Goal: Task Accomplishment & Management: Use online tool/utility

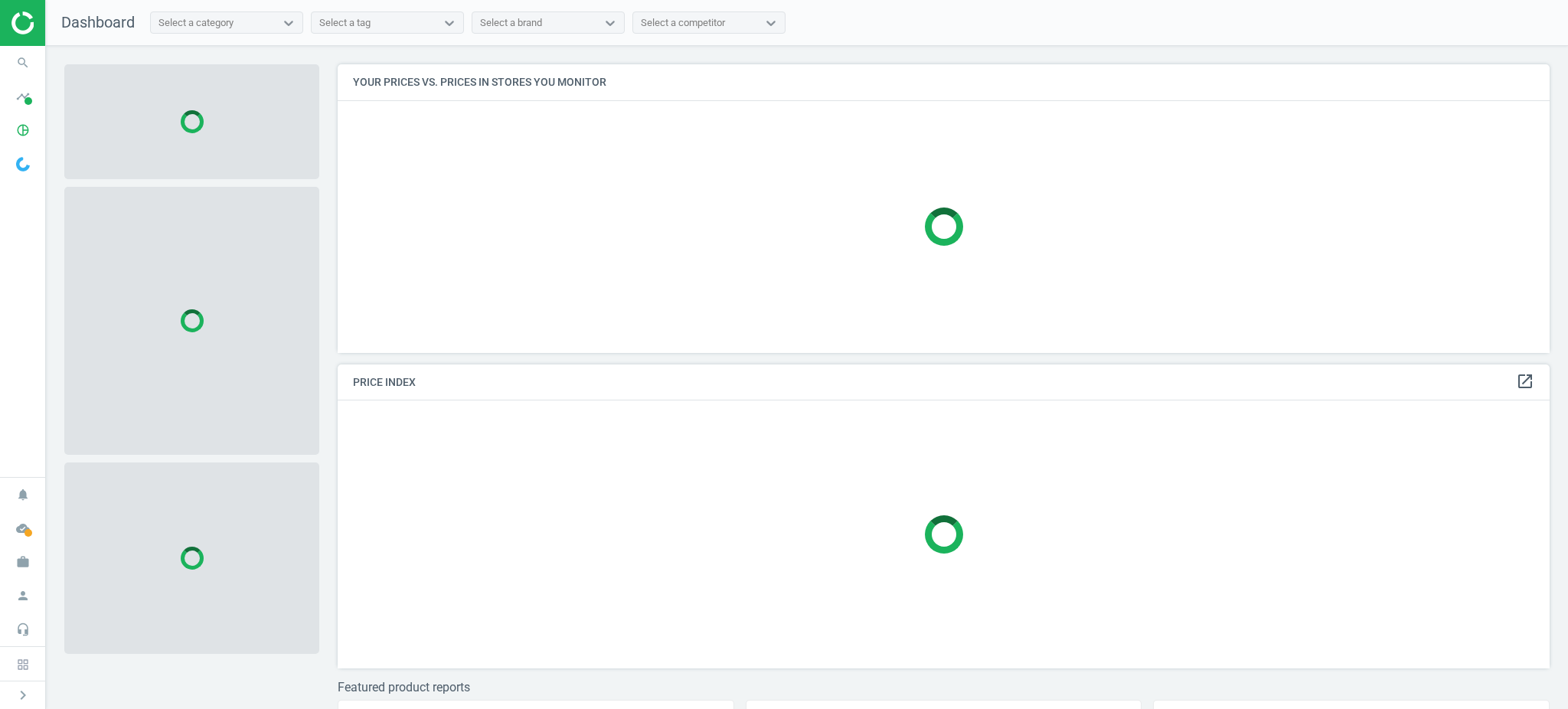
scroll to position [320, 1227]
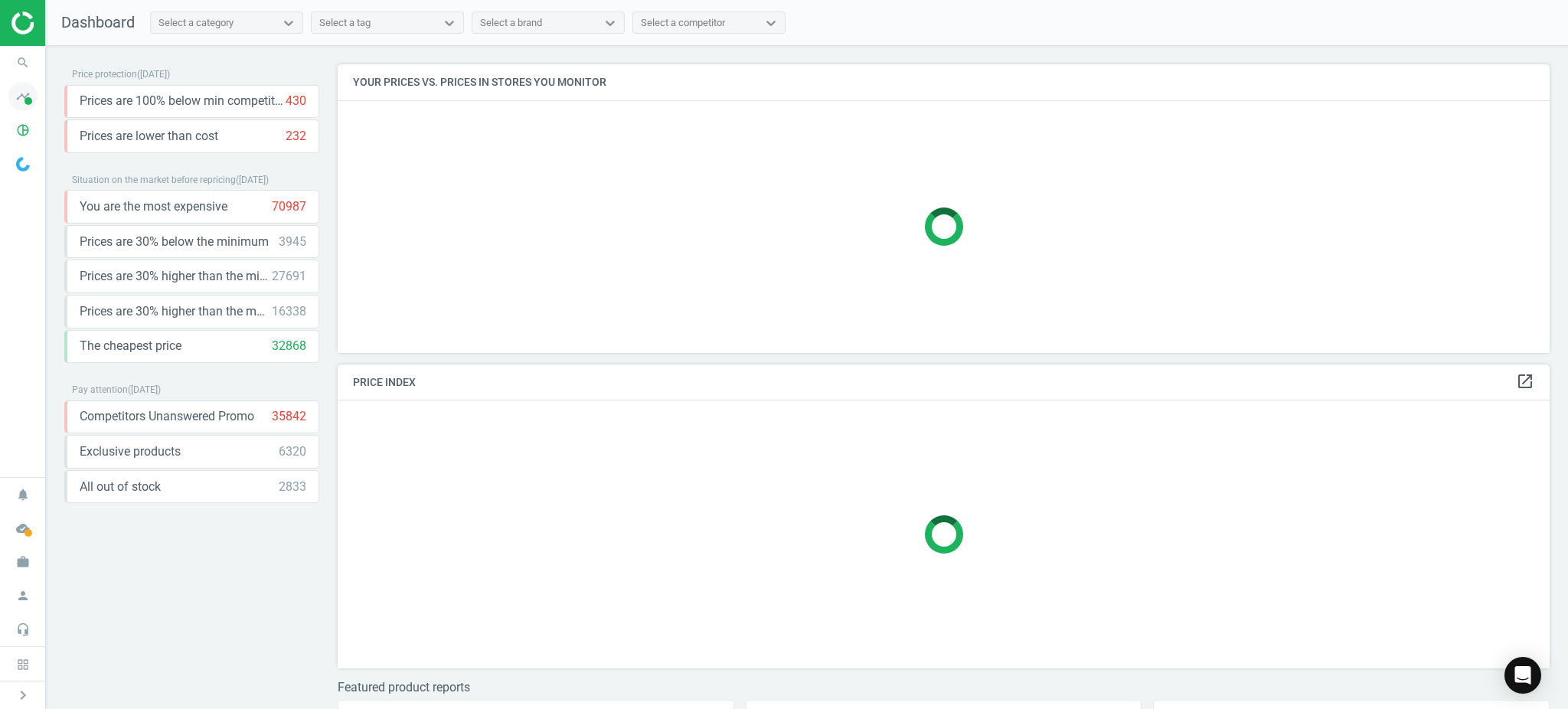
click at [25, 94] on icon "timeline" at bounding box center [23, 96] width 29 height 29
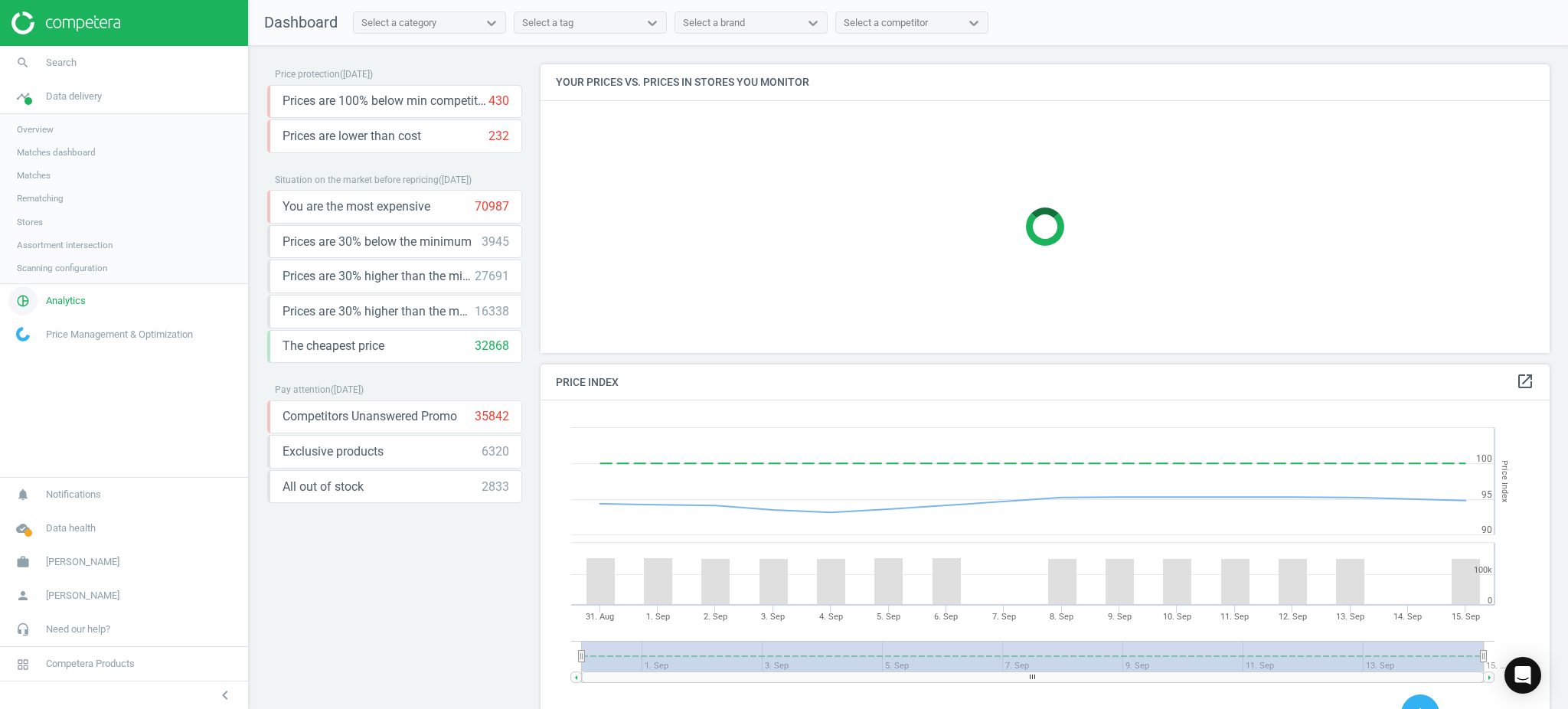
scroll to position [383, 1025]
click at [79, 299] on span "Analytics" at bounding box center [66, 300] width 40 height 14
click at [56, 184] on link "Products" at bounding box center [124, 186] width 248 height 23
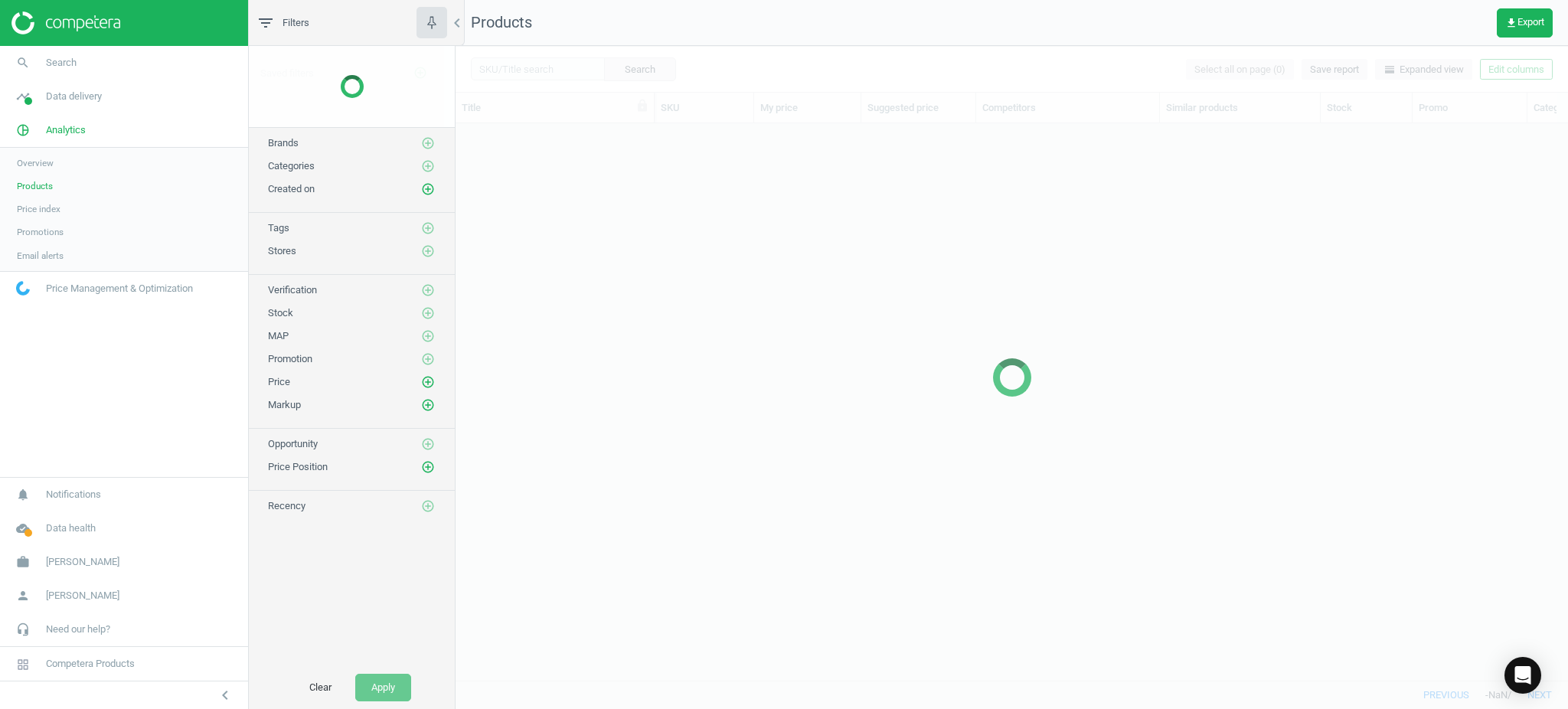
scroll to position [527, 1096]
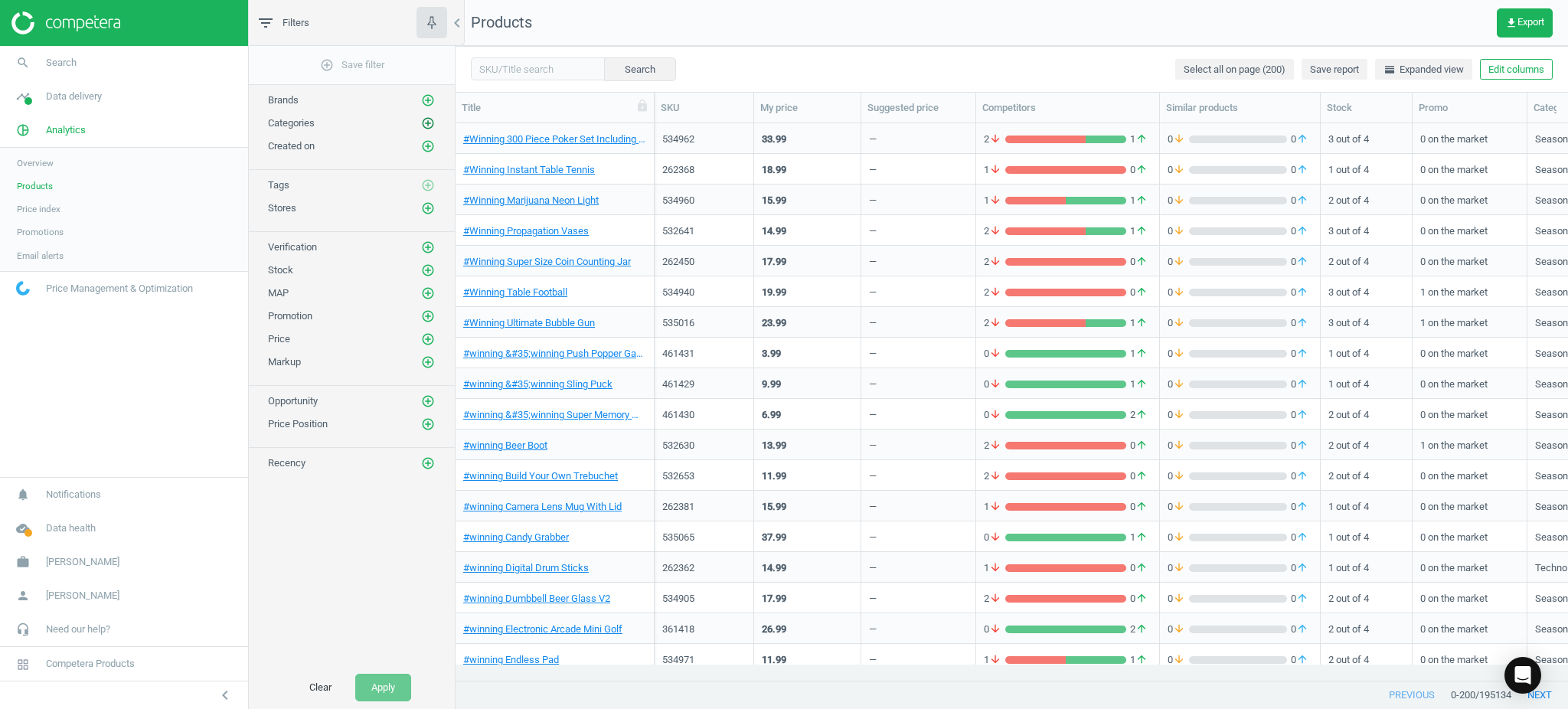
click at [423, 123] on icon "add_circle_outline" at bounding box center [427, 122] width 14 height 14
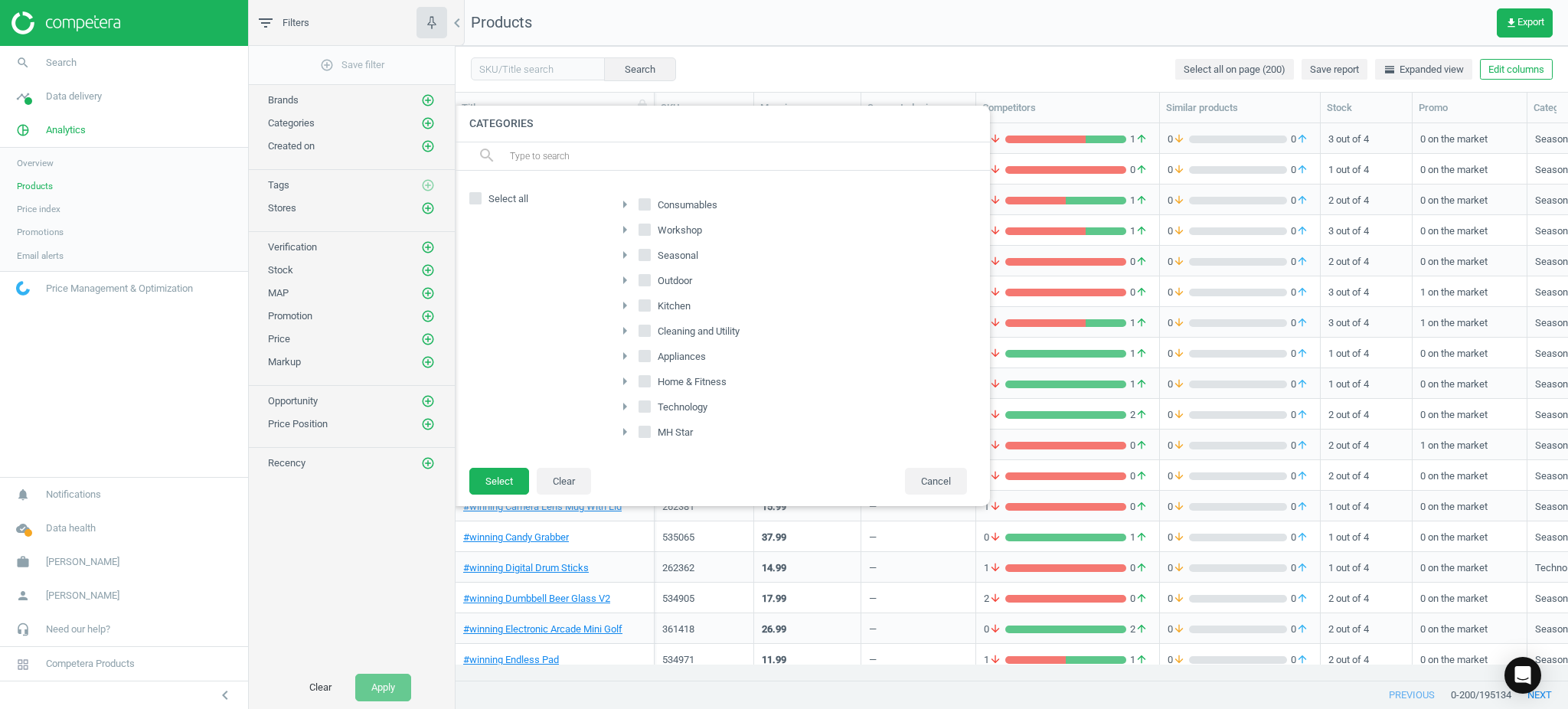
click at [644, 377] on input "Home & Fitness" at bounding box center [644, 381] width 10 height 10
checkbox input "true"
click at [648, 434] on input "MH Star" at bounding box center [644, 431] width 10 height 10
checkbox input "true"
click at [494, 479] on button "Select" at bounding box center [499, 481] width 60 height 27
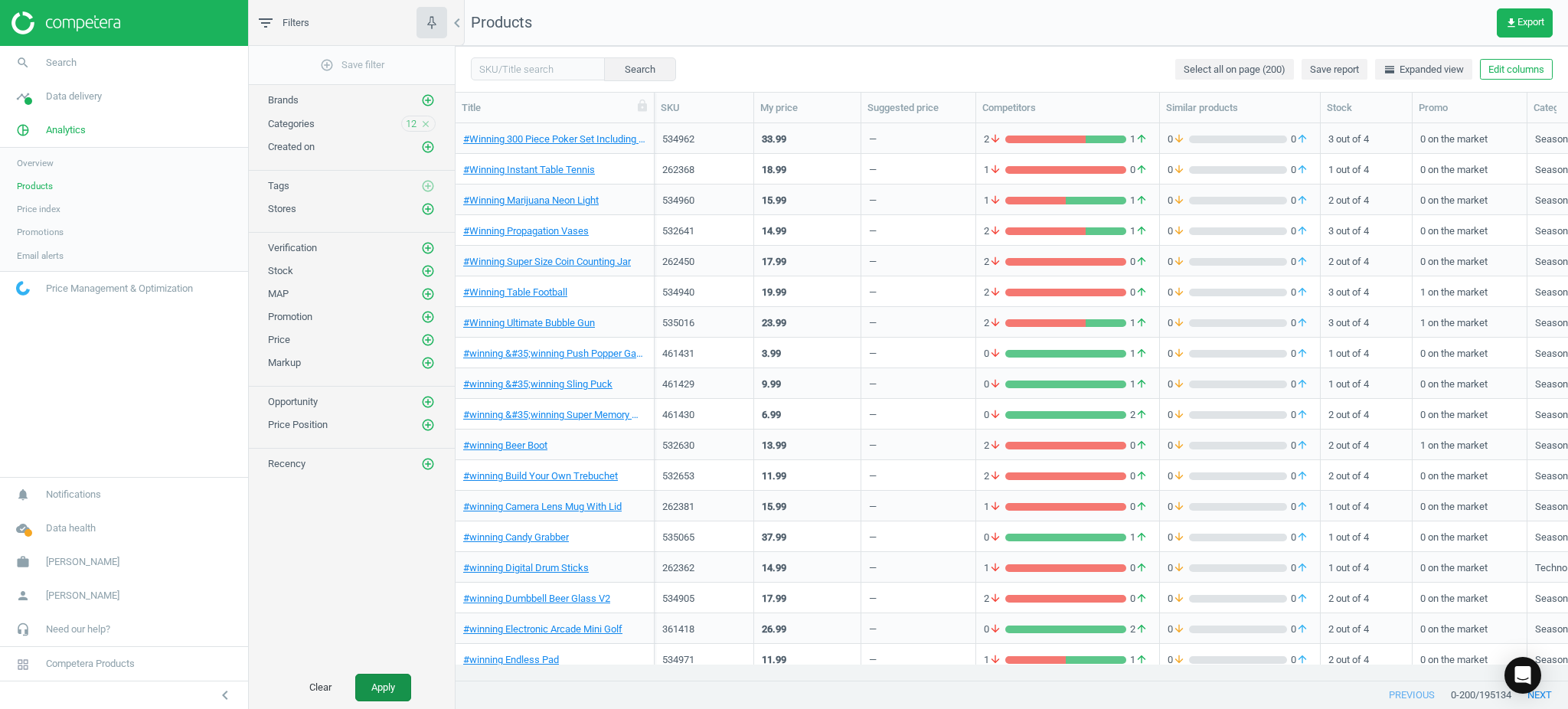
click at [375, 679] on button "Apply" at bounding box center [383, 687] width 56 height 27
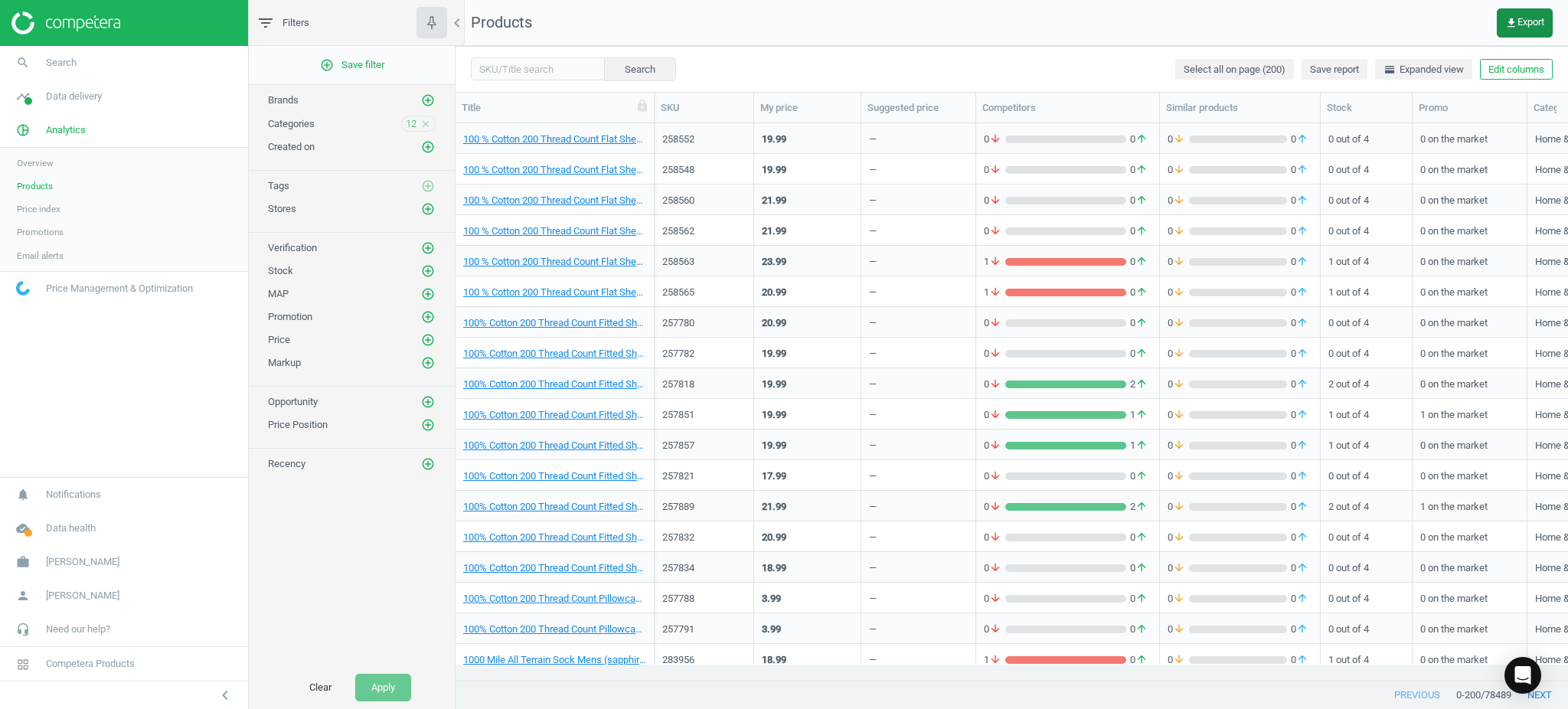
click at [1510, 29] on button "get_app Export" at bounding box center [1525, 23] width 56 height 29
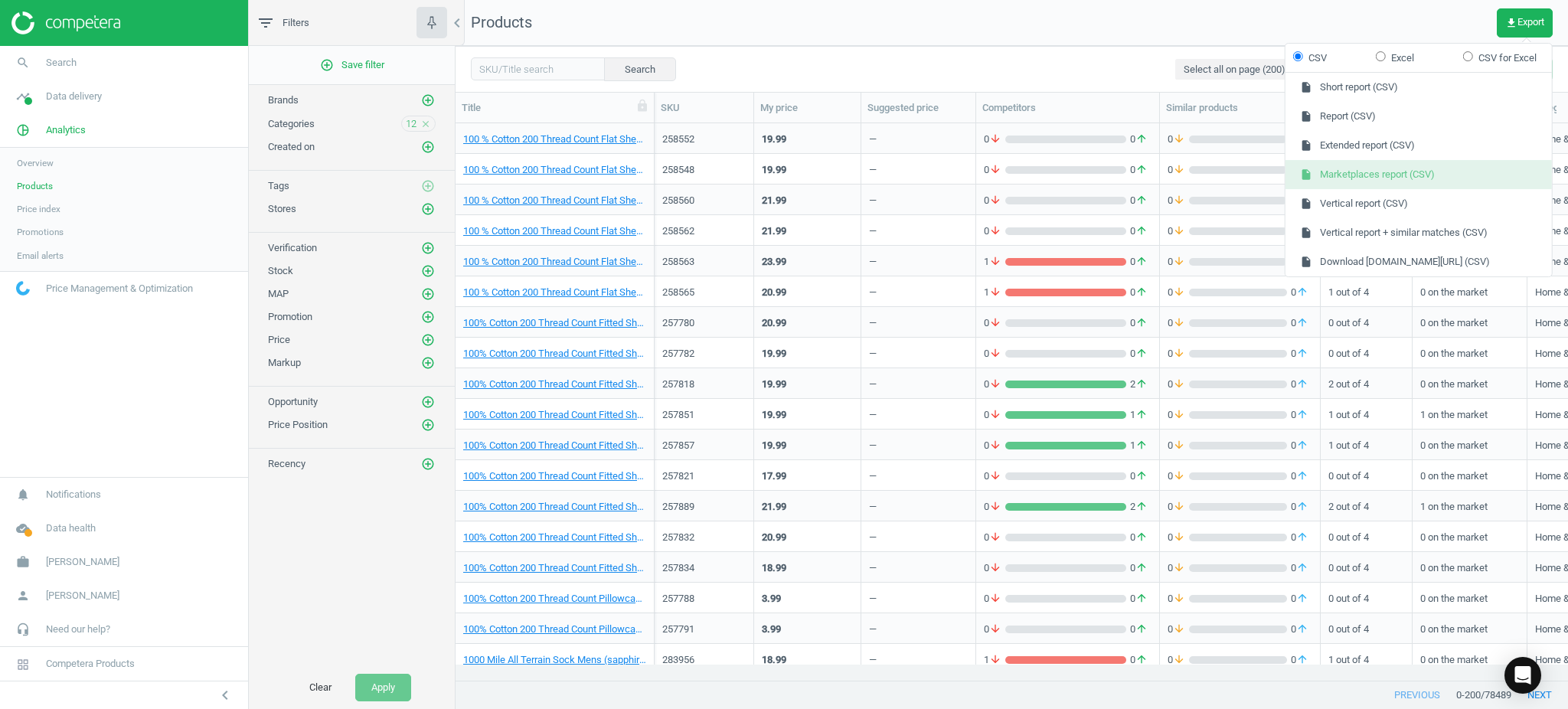
click at [1406, 168] on button "insert_drive_file Marketplaces report (CSV)" at bounding box center [1418, 174] width 267 height 29
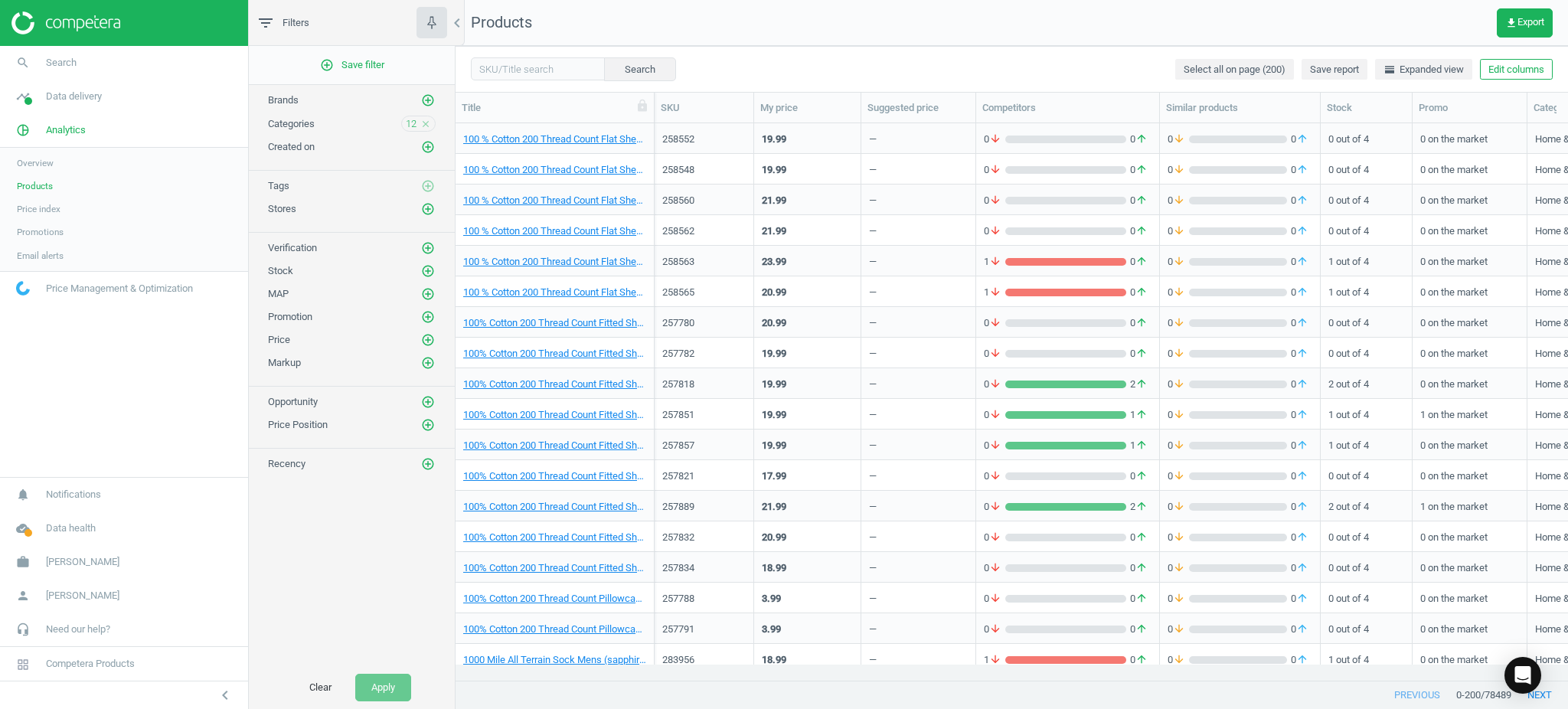
click at [427, 126] on icon "close" at bounding box center [425, 123] width 10 height 10
click at [423, 126] on icon "add_circle_outline" at bounding box center [427, 122] width 14 height 14
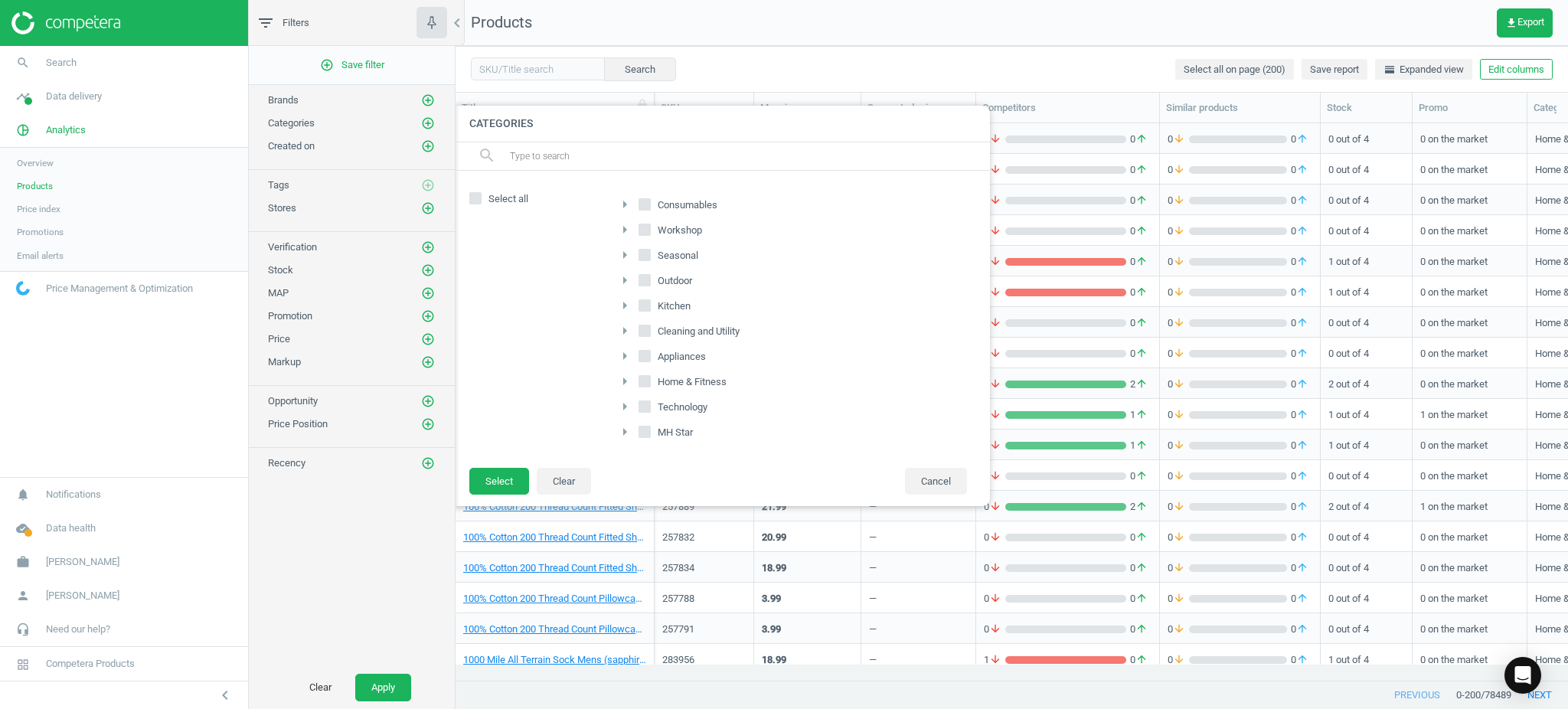
click at [640, 211] on span at bounding box center [644, 207] width 12 height 11
click at [640, 210] on input "Consumables" at bounding box center [644, 205] width 10 height 10
checkbox input "true"
click at [640, 257] on input "Seasonal" at bounding box center [644, 255] width 10 height 10
checkbox input "true"
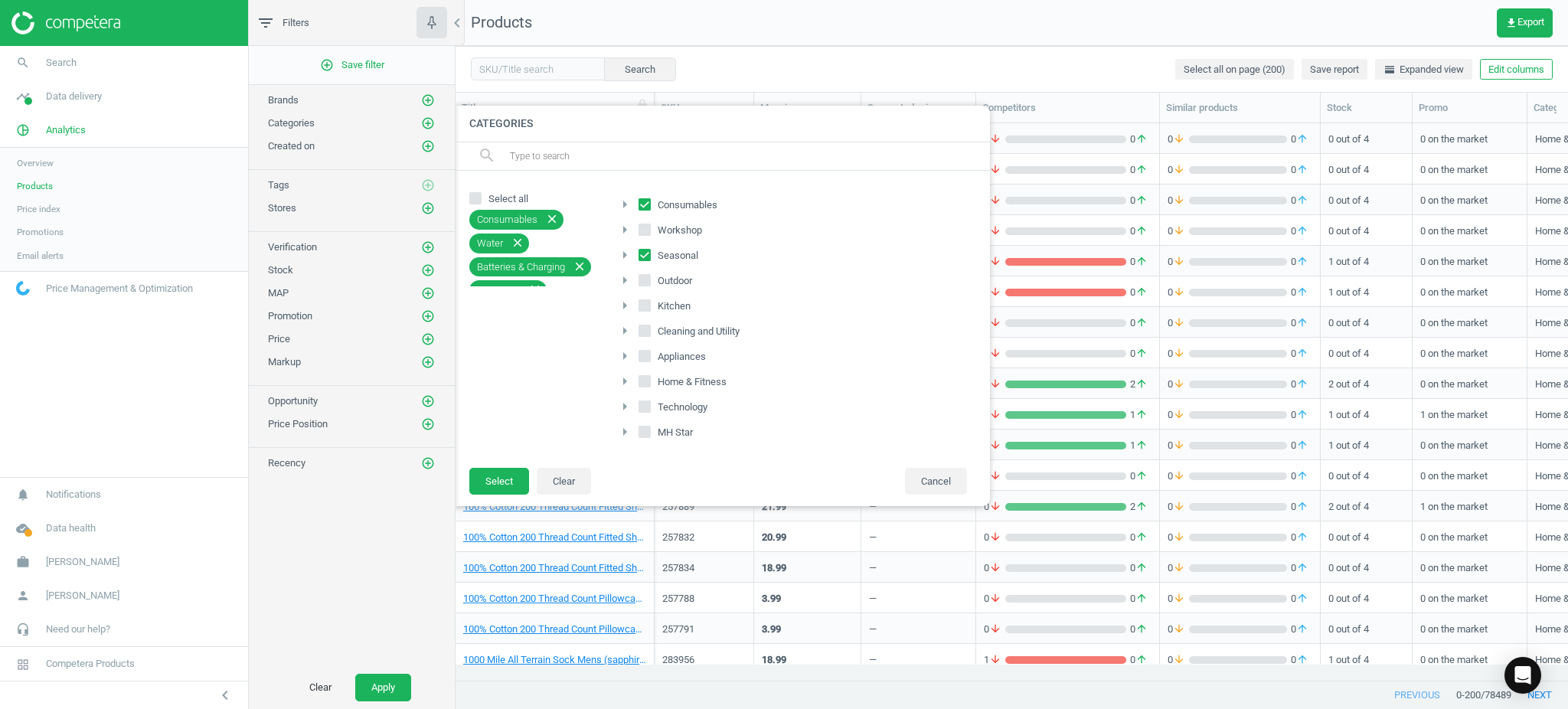
click at [645, 278] on input "Outdoor" at bounding box center [644, 279] width 10 height 10
checkbox input "true"
click at [495, 479] on button "Select" at bounding box center [499, 481] width 60 height 27
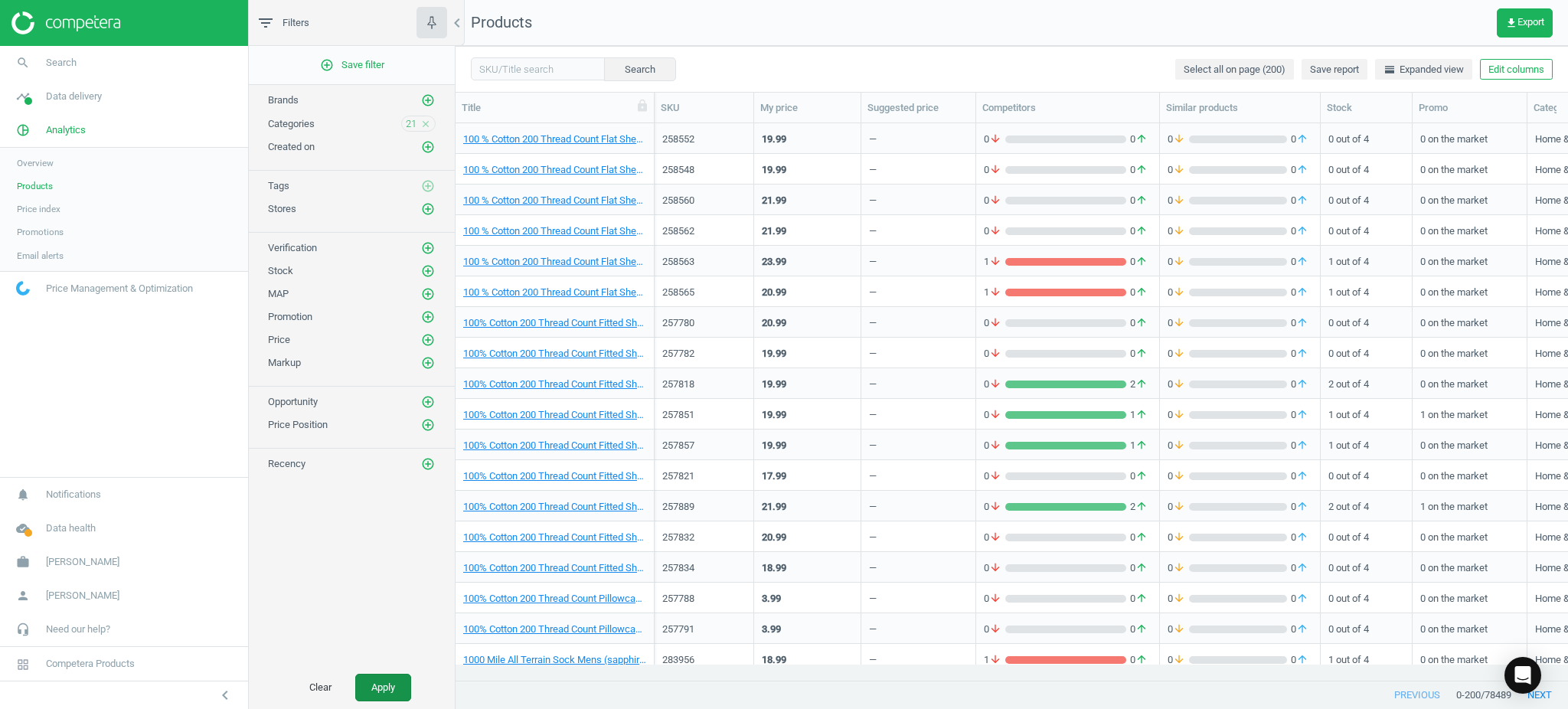
click at [377, 691] on button "Apply" at bounding box center [383, 687] width 56 height 27
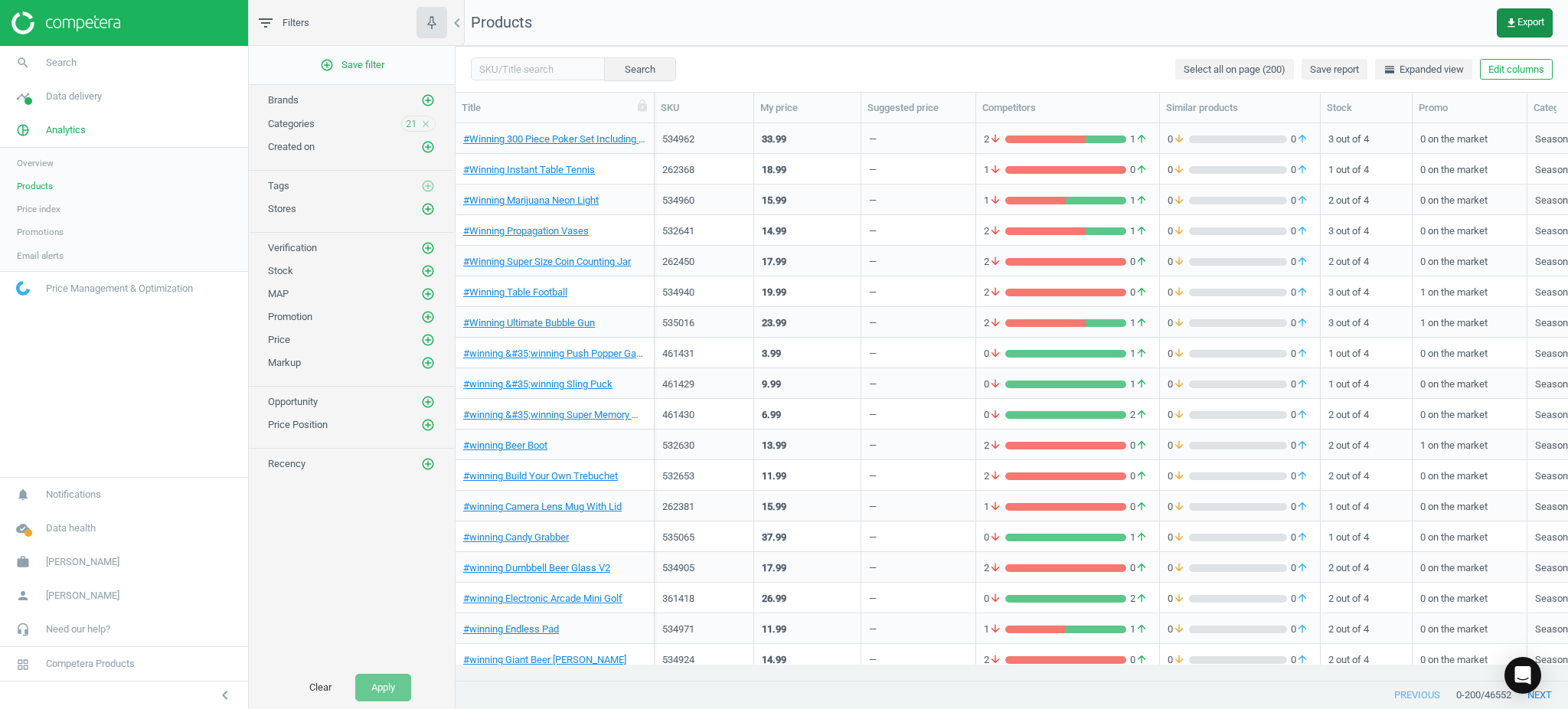
click at [1508, 30] on button "get_app Export" at bounding box center [1525, 23] width 56 height 29
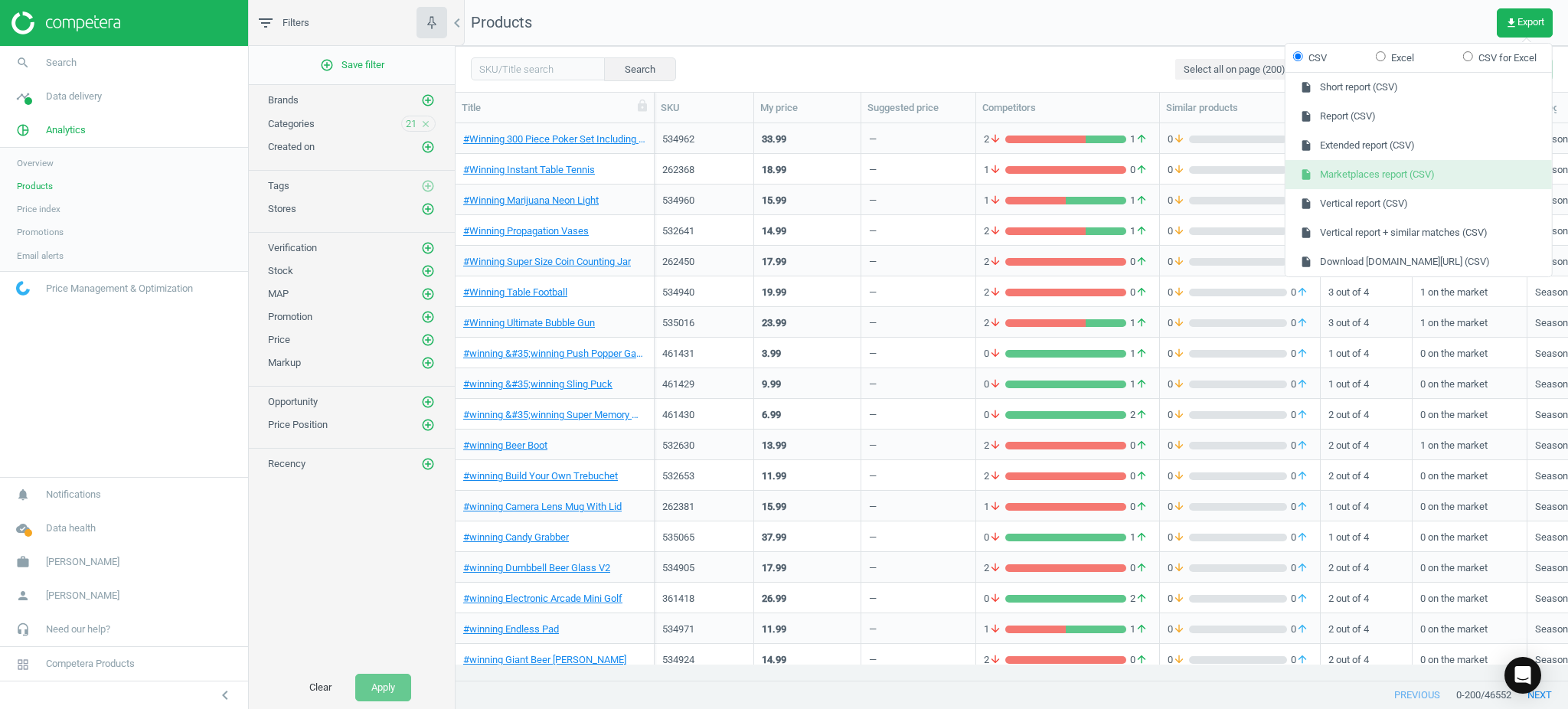
click at [1377, 178] on button "insert_drive_file Marketplaces report (CSV)" at bounding box center [1418, 174] width 267 height 29
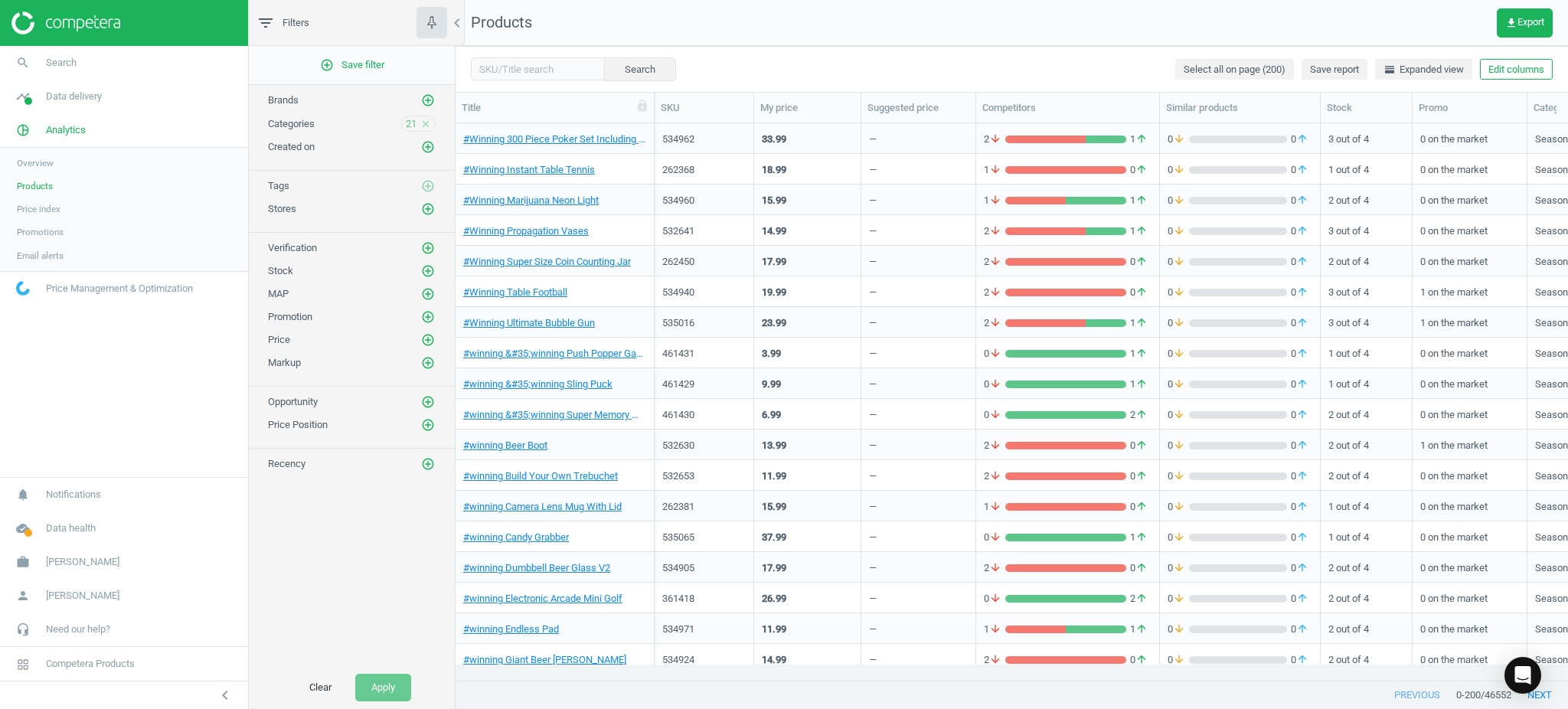
click at [425, 121] on icon "close" at bounding box center [425, 123] width 10 height 10
click at [425, 121] on icon "add_circle_outline" at bounding box center [427, 122] width 14 height 14
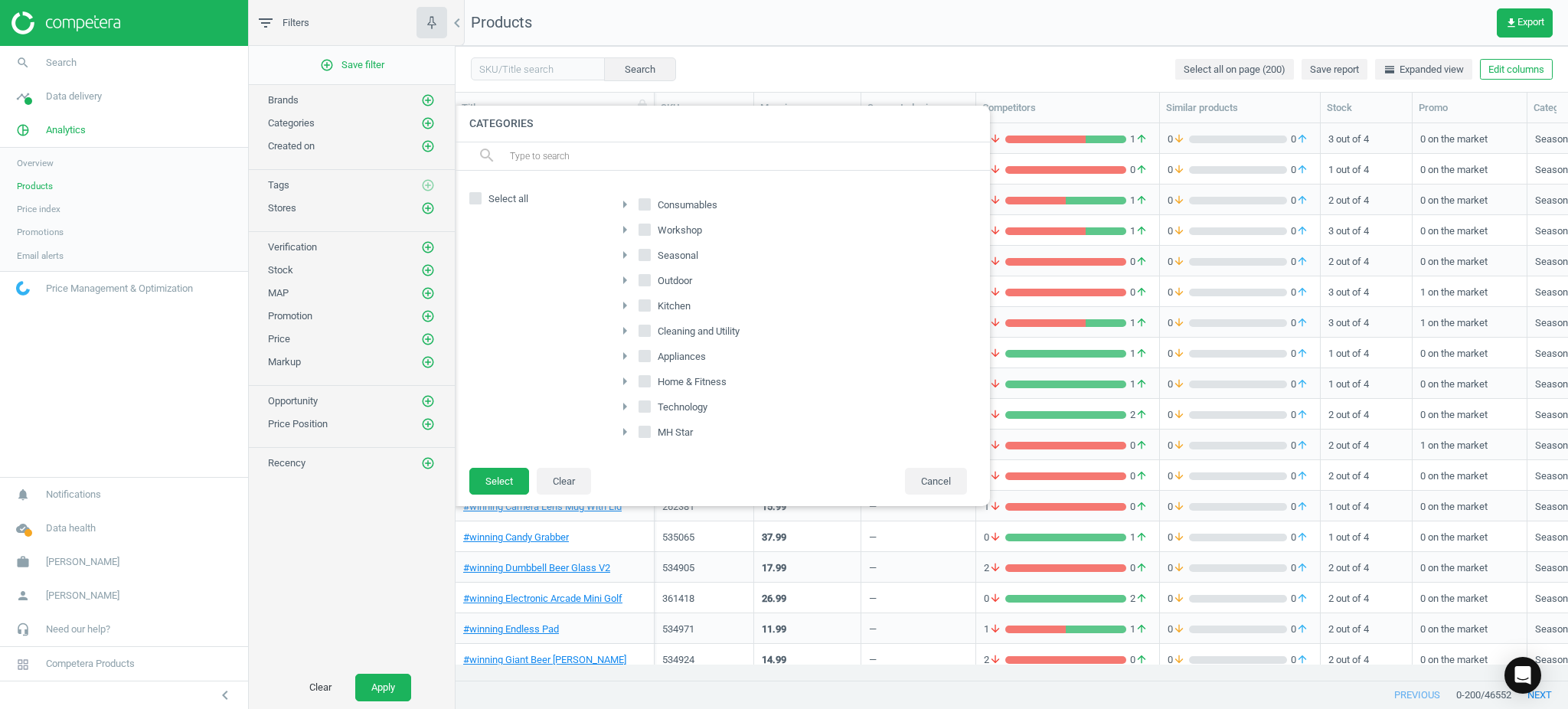
click at [642, 206] on input "Consumables" at bounding box center [644, 205] width 10 height 10
checkbox input "true"
click at [644, 233] on input "Workshop" at bounding box center [644, 230] width 10 height 10
checkbox input "true"
click at [642, 206] on input "Consumables" at bounding box center [644, 205] width 10 height 10
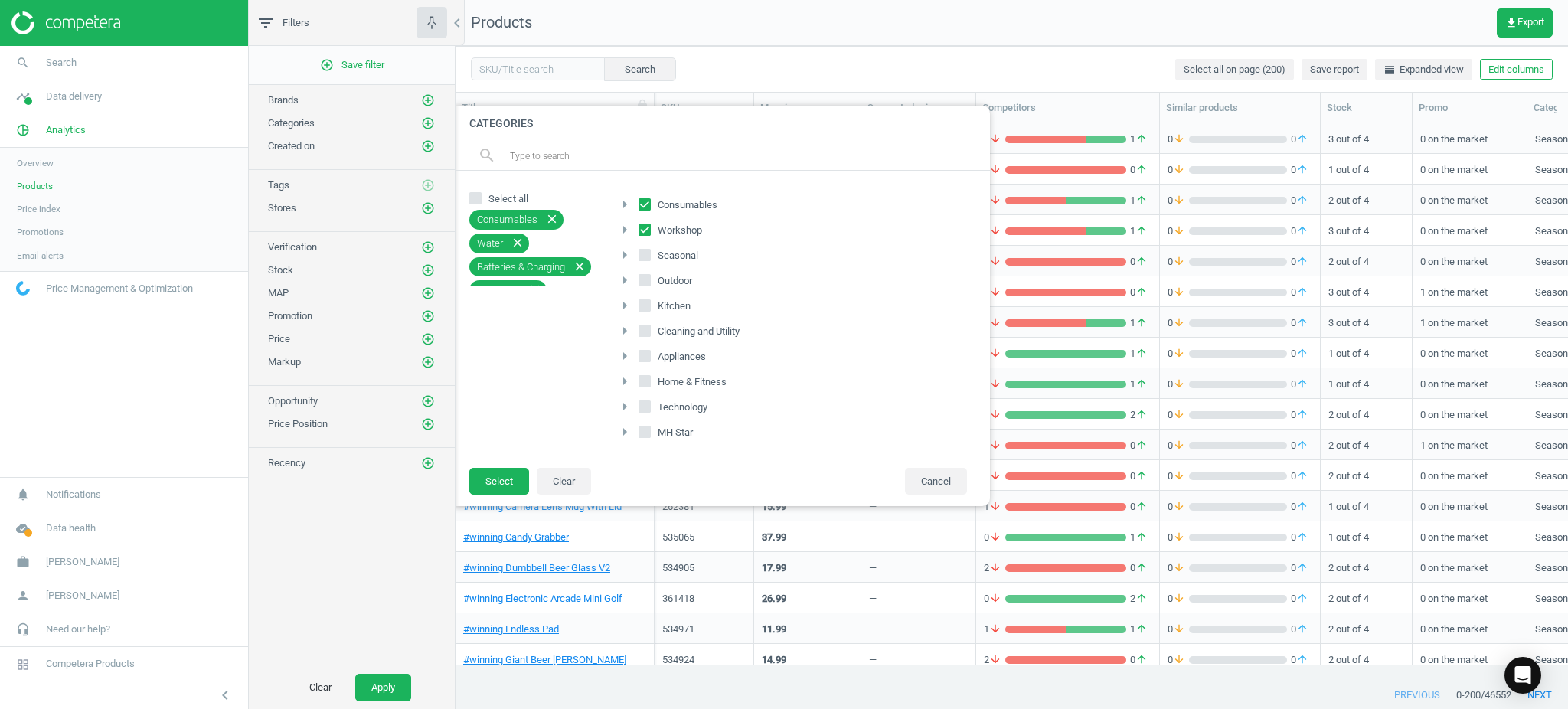
checkbox input "false"
click at [646, 309] on input "Kitchen" at bounding box center [644, 305] width 10 height 10
checkbox input "true"
click at [647, 337] on icon at bounding box center [644, 330] width 12 height 12
click at [647, 335] on input "Cleaning and Utility" at bounding box center [644, 330] width 10 height 10
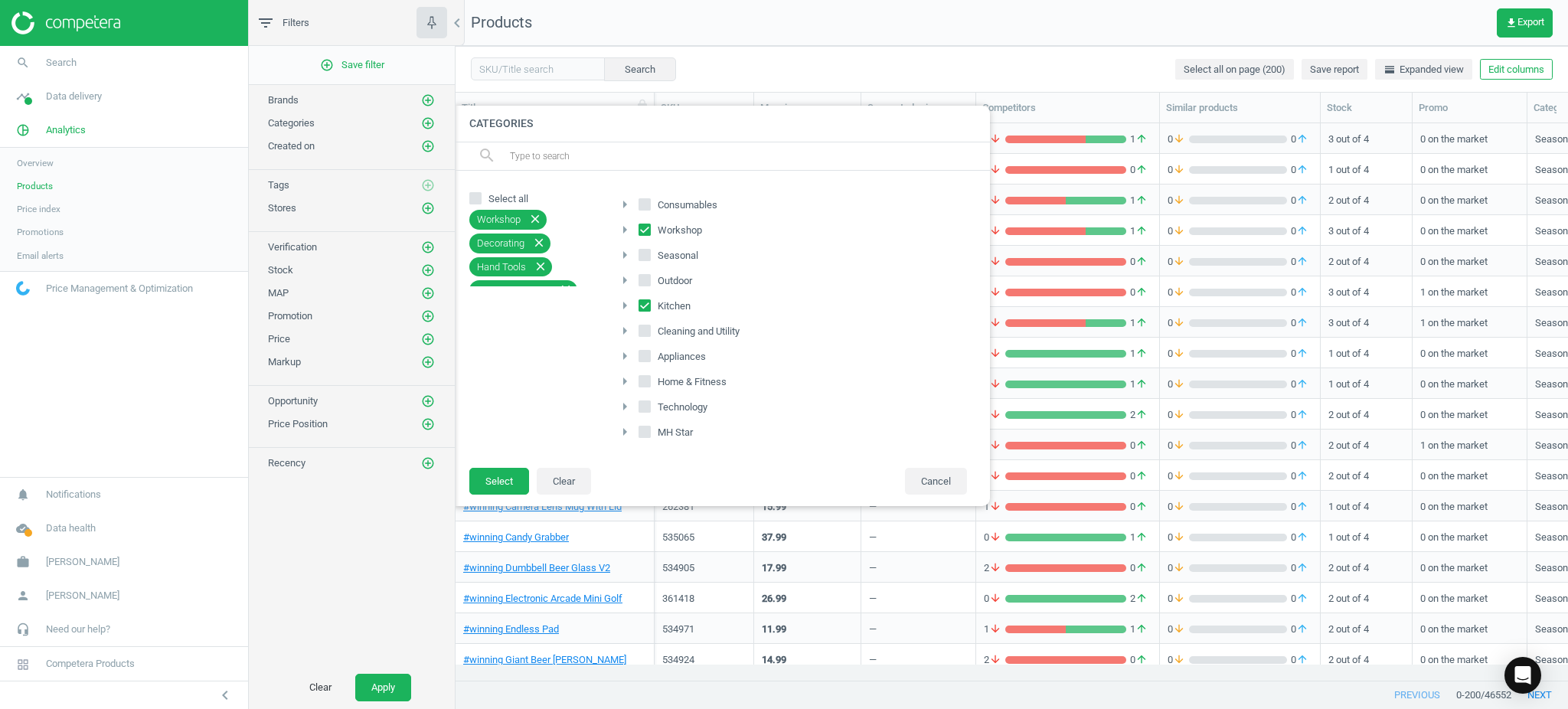
checkbox input "true"
click at [642, 359] on input "Appliances" at bounding box center [644, 355] width 10 height 10
checkbox input "true"
click at [646, 411] on input "Technology" at bounding box center [644, 406] width 10 height 10
checkbox input "true"
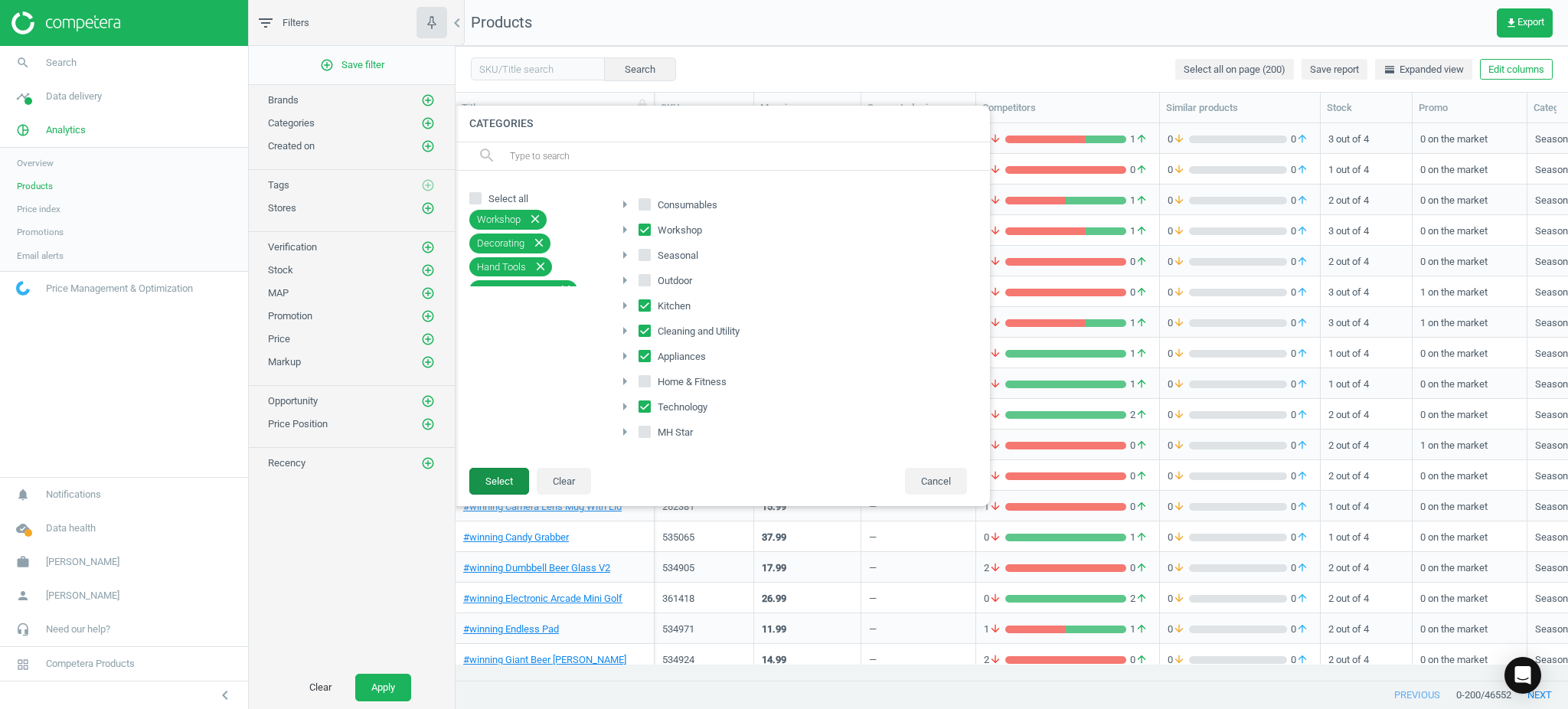
click at [484, 479] on button "Select" at bounding box center [499, 481] width 60 height 27
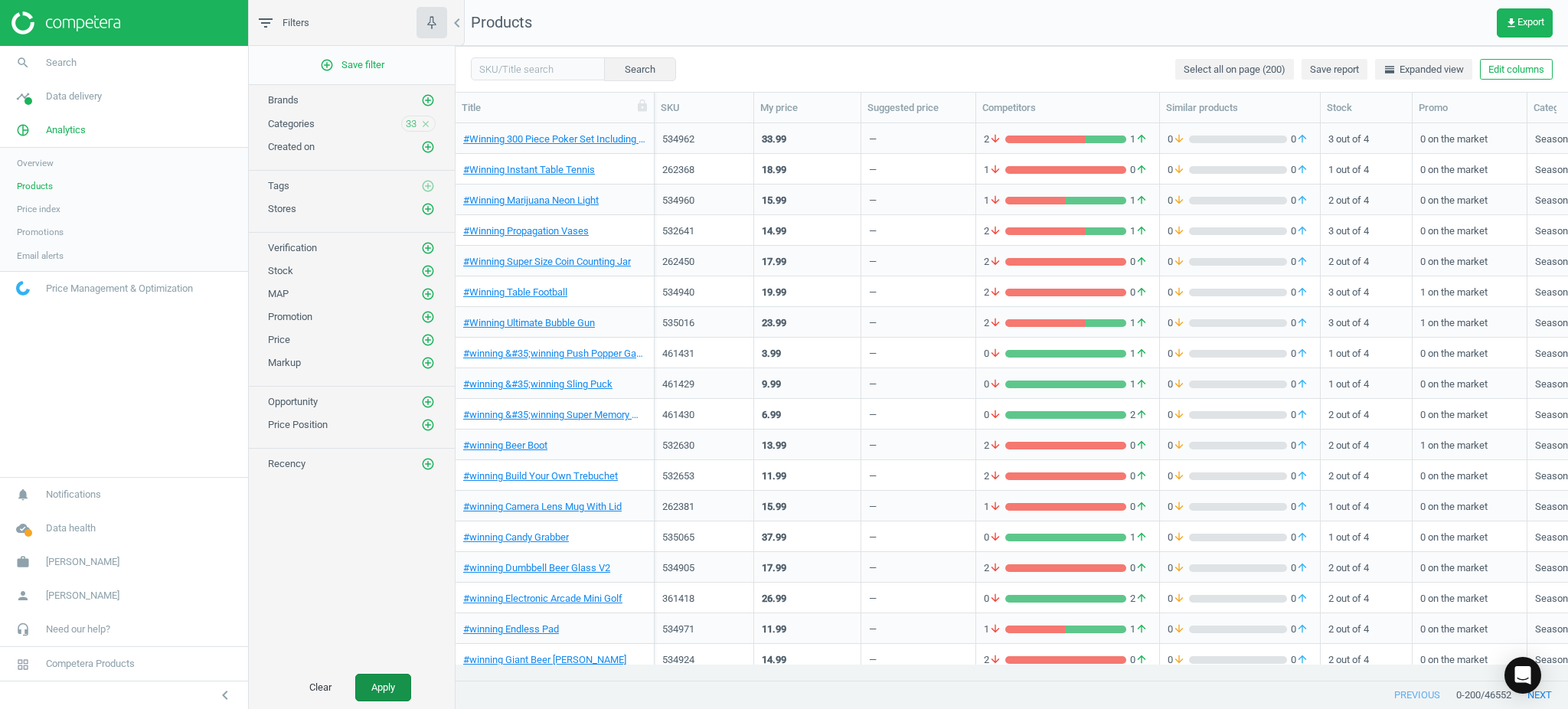
click at [386, 683] on button "Apply" at bounding box center [383, 687] width 56 height 27
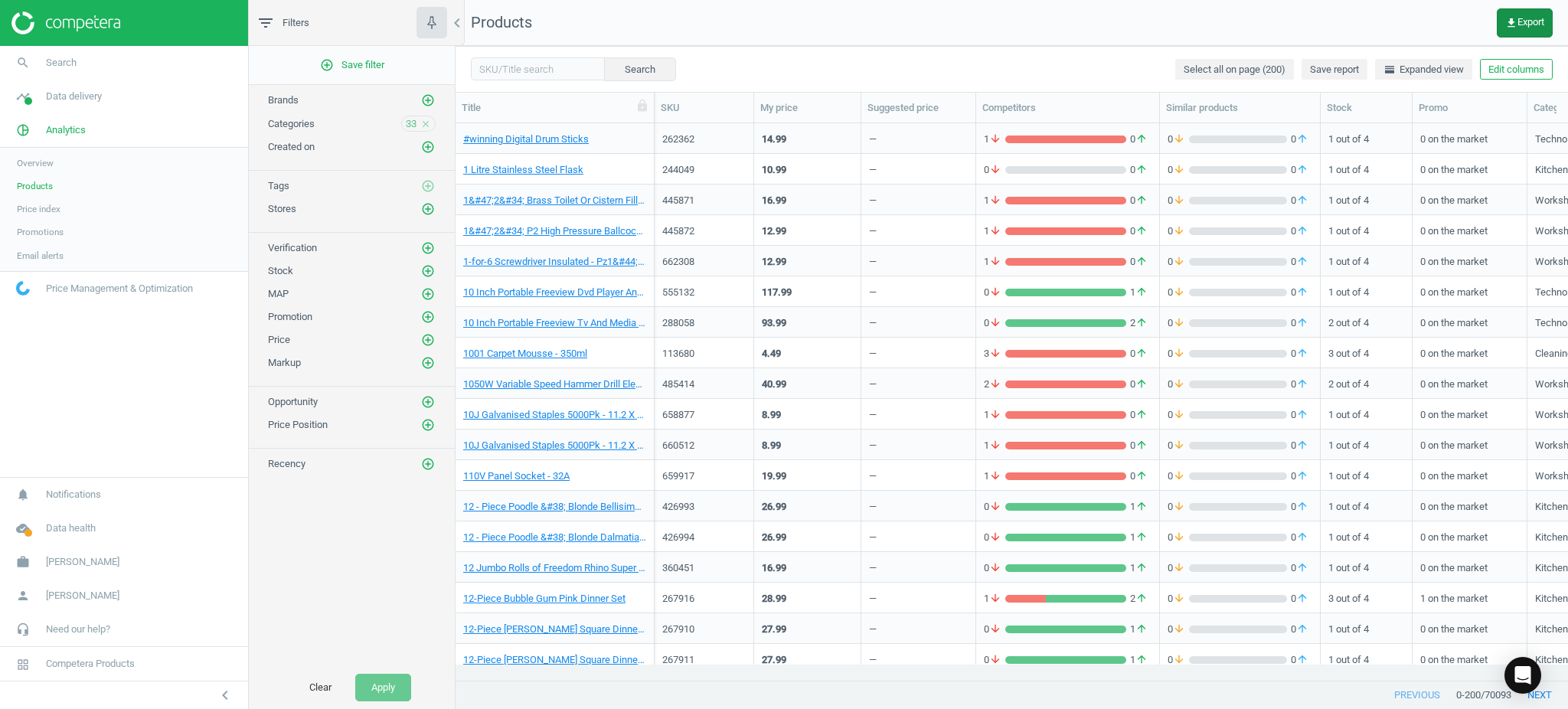
click at [1502, 22] on button "get_app Export" at bounding box center [1525, 23] width 56 height 29
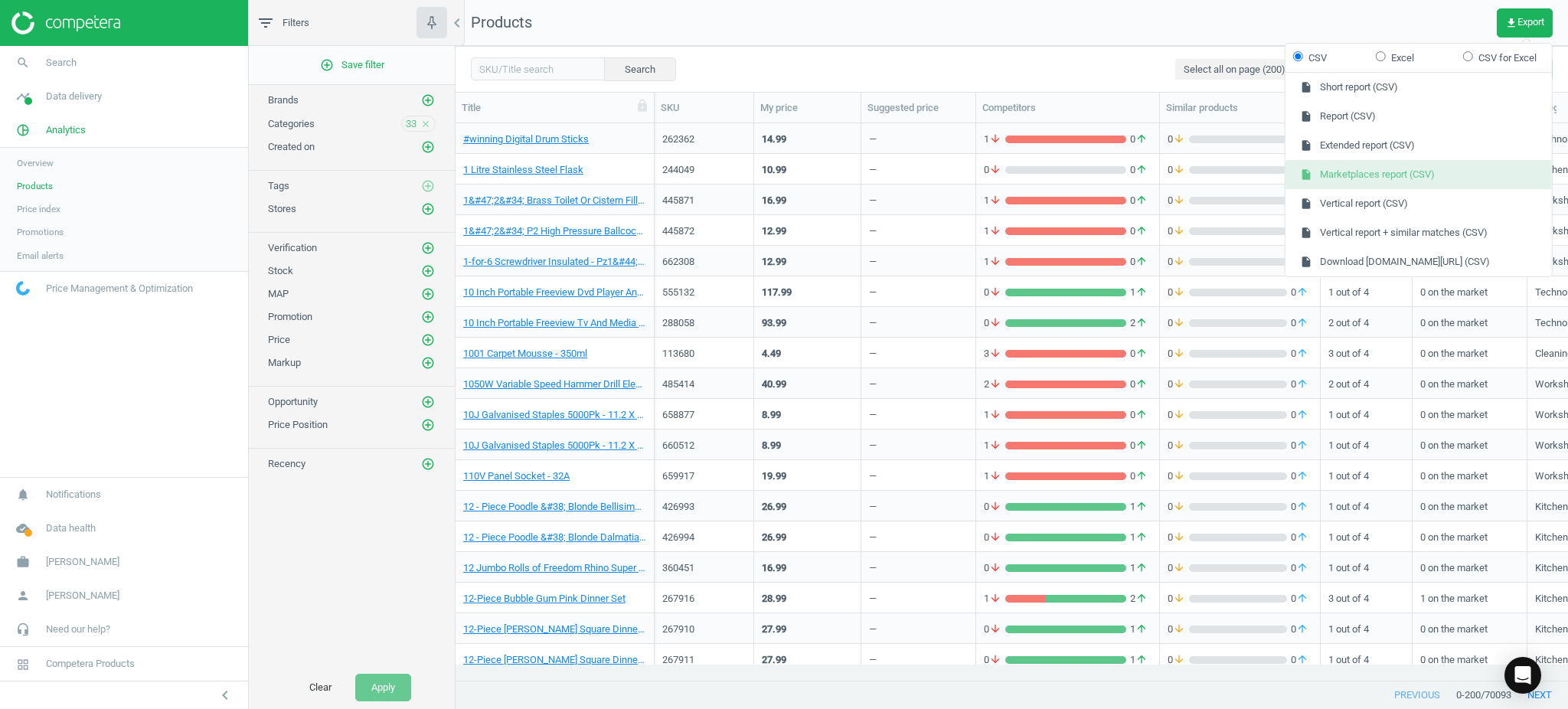
click at [1394, 175] on button "insert_drive_file Marketplaces report (CSV)" at bounding box center [1418, 174] width 267 height 29
